Goal: Check status: Check status

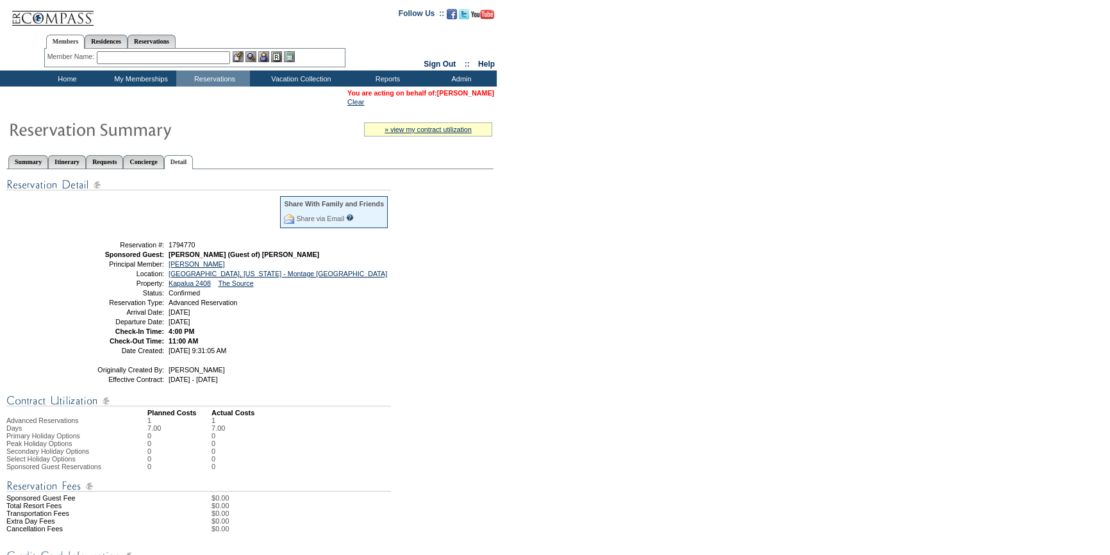
click at [474, 96] on link "[PERSON_NAME]" at bounding box center [465, 93] width 57 height 8
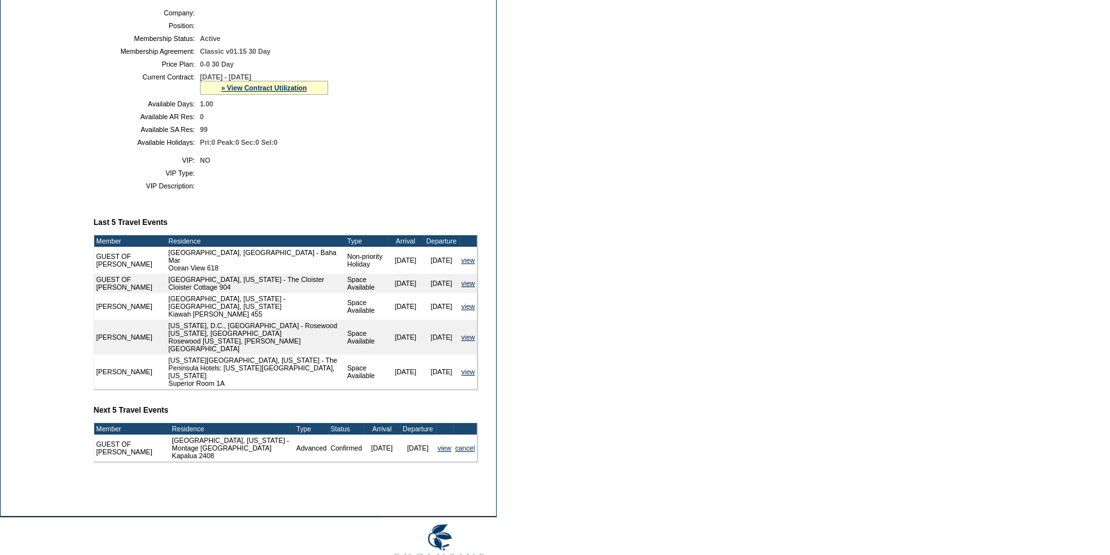
scroll to position [265, 0]
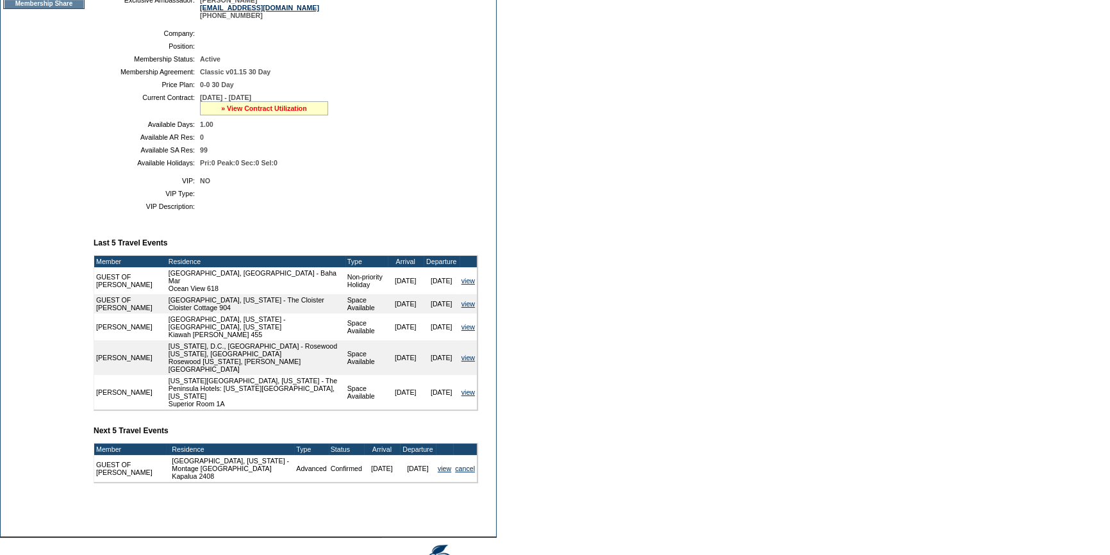
click at [269, 109] on link "» View Contract Utilization" at bounding box center [264, 108] width 86 height 8
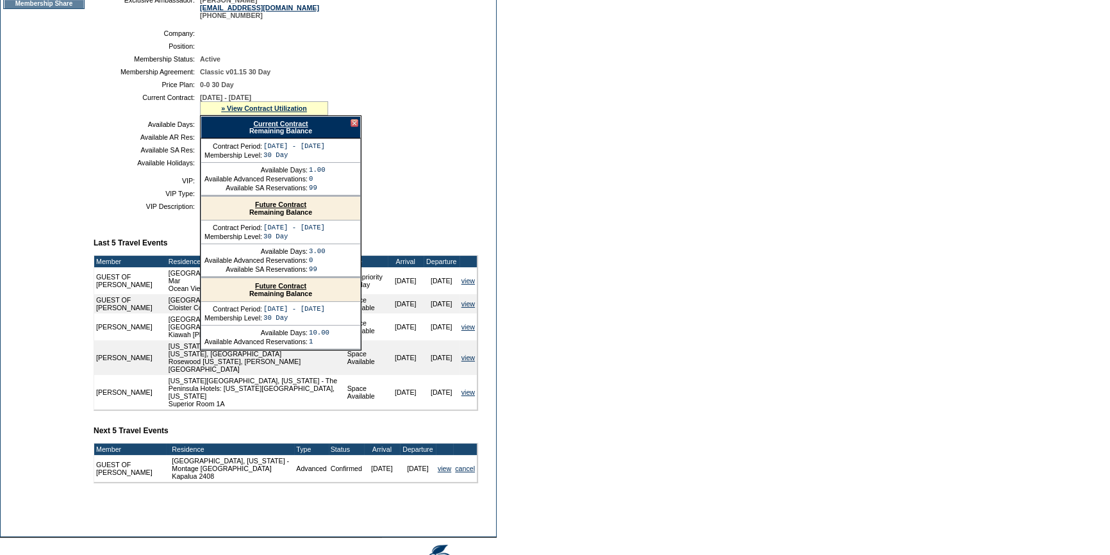
click at [269, 207] on link "Future Contract" at bounding box center [280, 205] width 51 height 8
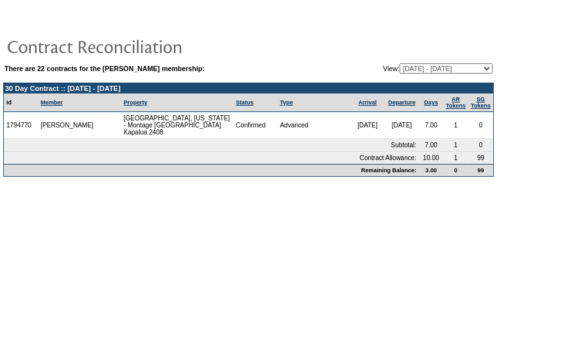
click at [419, 72] on select "[DATE] - [DATE] [DATE] - [DATE] [DATE] - [DATE] [DATE] - [DATE] [DATE] - [DATE]…" at bounding box center [445, 68] width 93 height 10
select select "138271"
click at [399, 63] on select "[DATE] - [DATE] [DATE] - [DATE] [DATE] - [DATE] [DATE] - [DATE] [DATE] - [DATE]…" at bounding box center [445, 68] width 93 height 10
